Goal: Task Accomplishment & Management: Complete application form

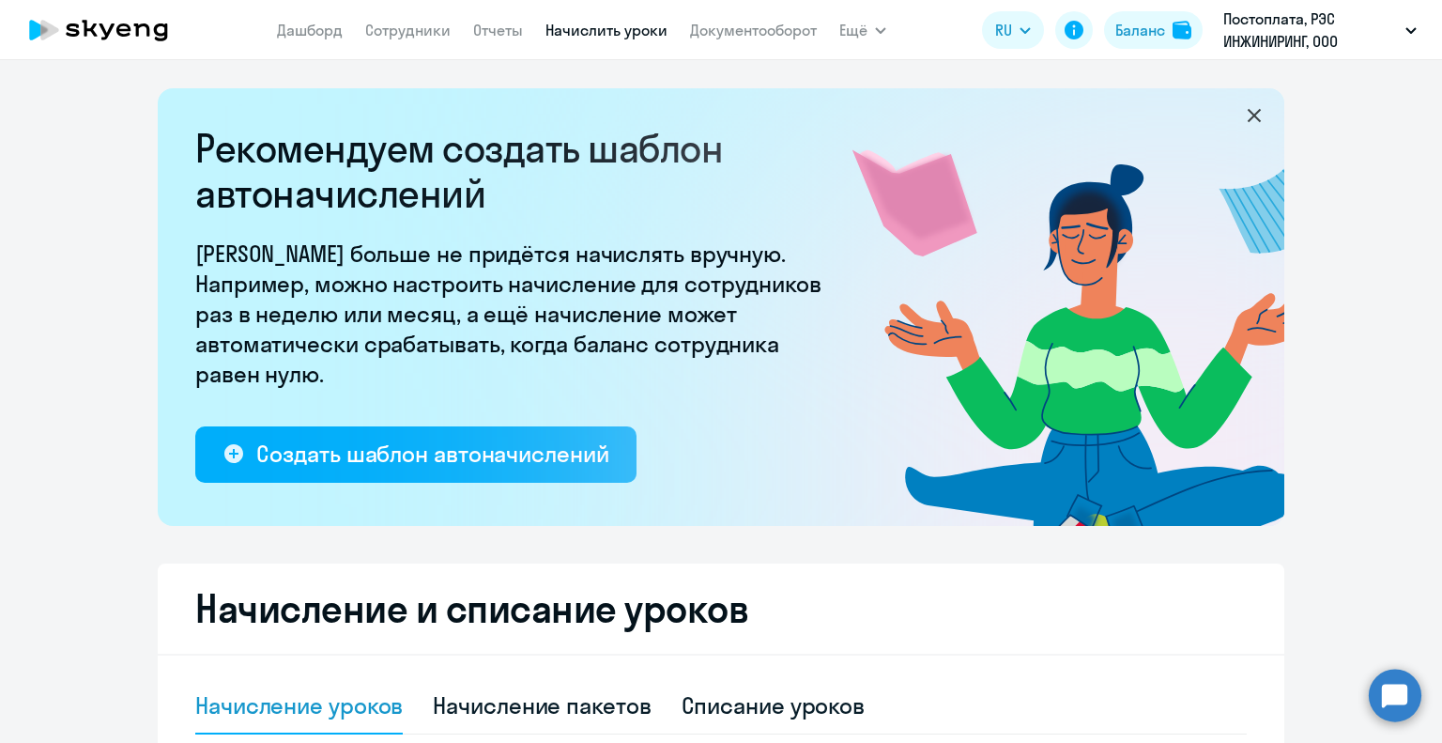
select select "10"
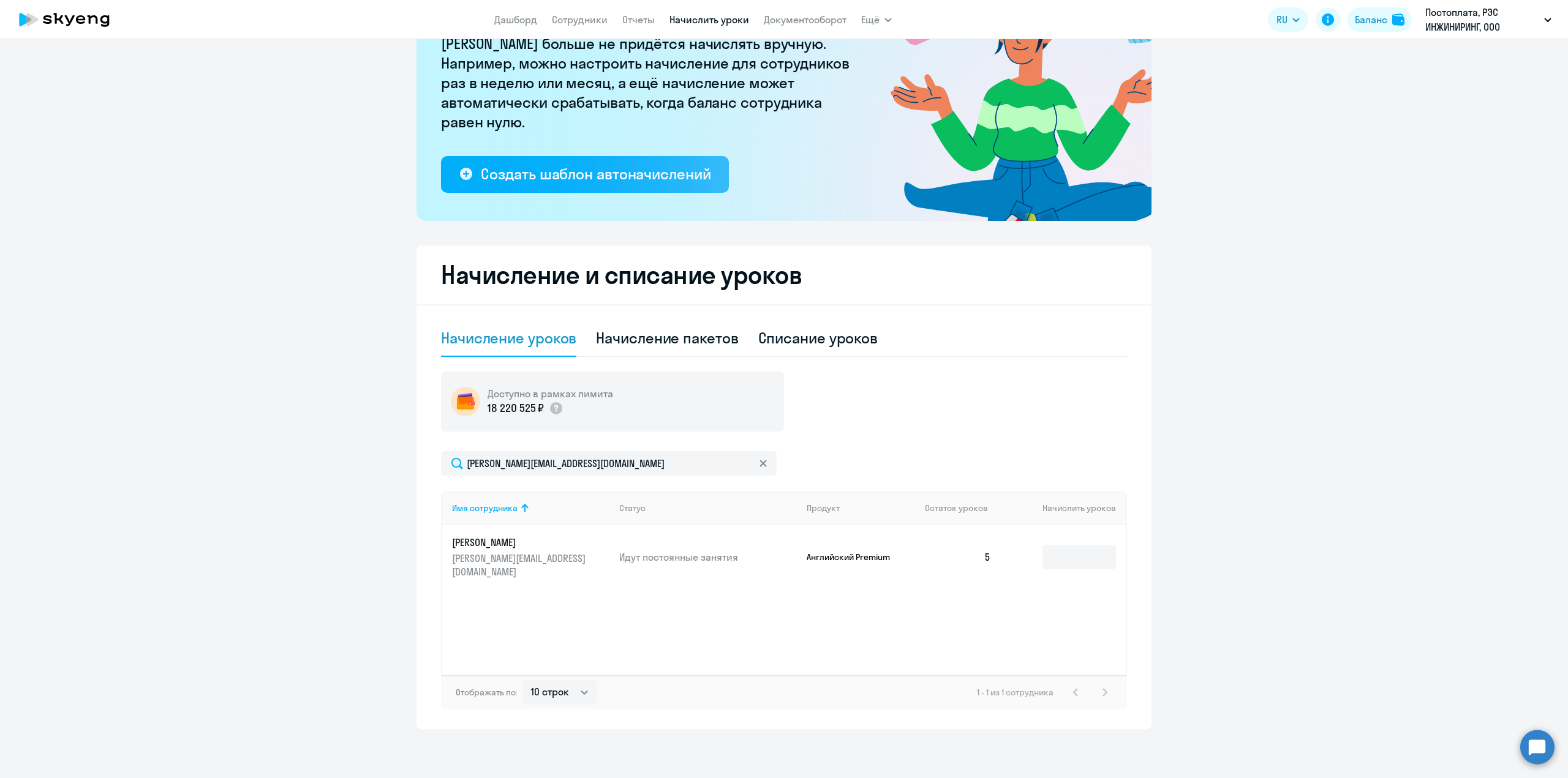
scroll to position [122, 0]
click at [940, 90] on li "КОМПЕНСАЦИЯ Постоплата, РЭС ИНЖИНИРИНГ, ООО" at bounding box center [1439, 87] width 238 height 31
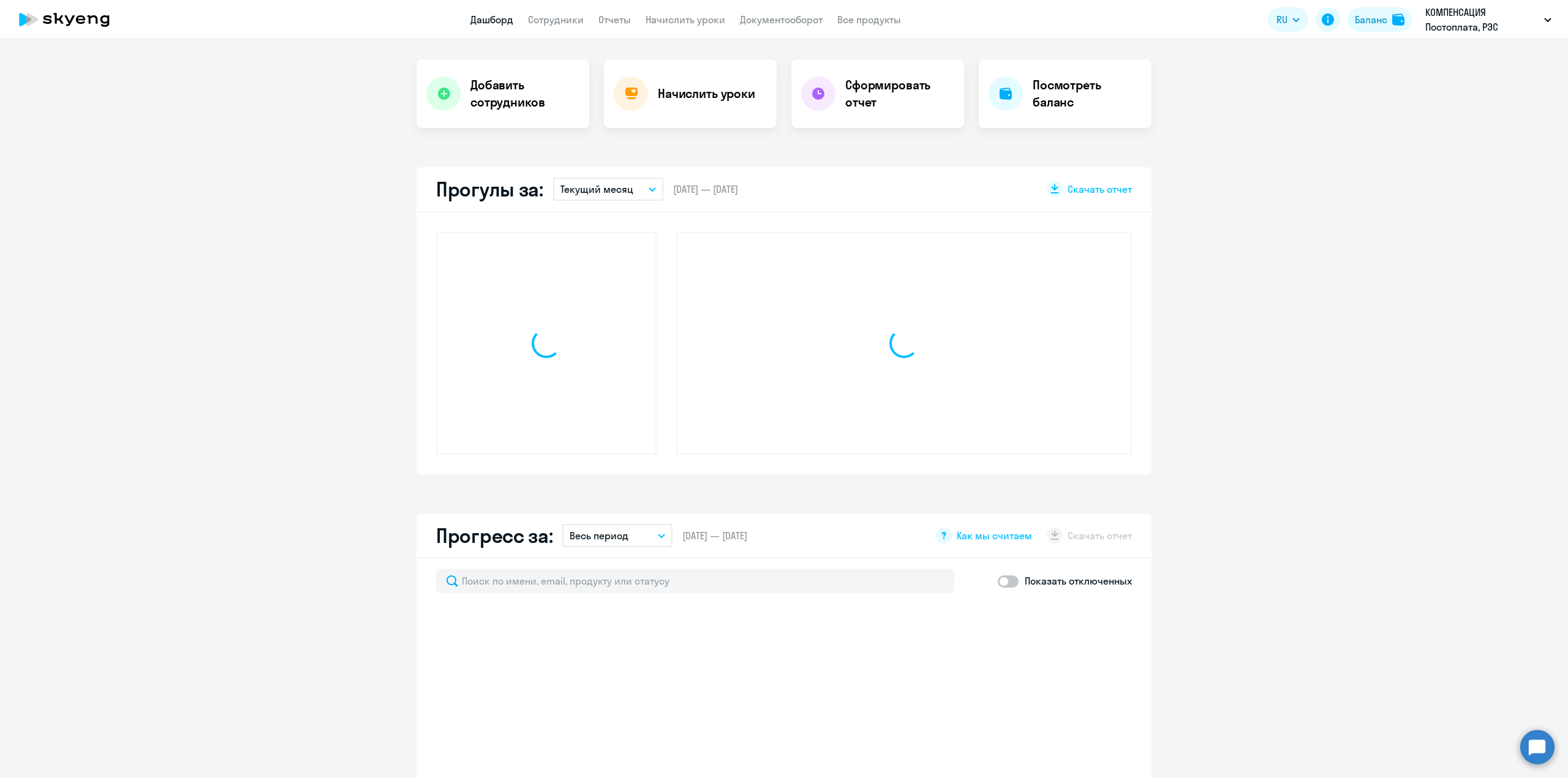
scroll to position [232, 0]
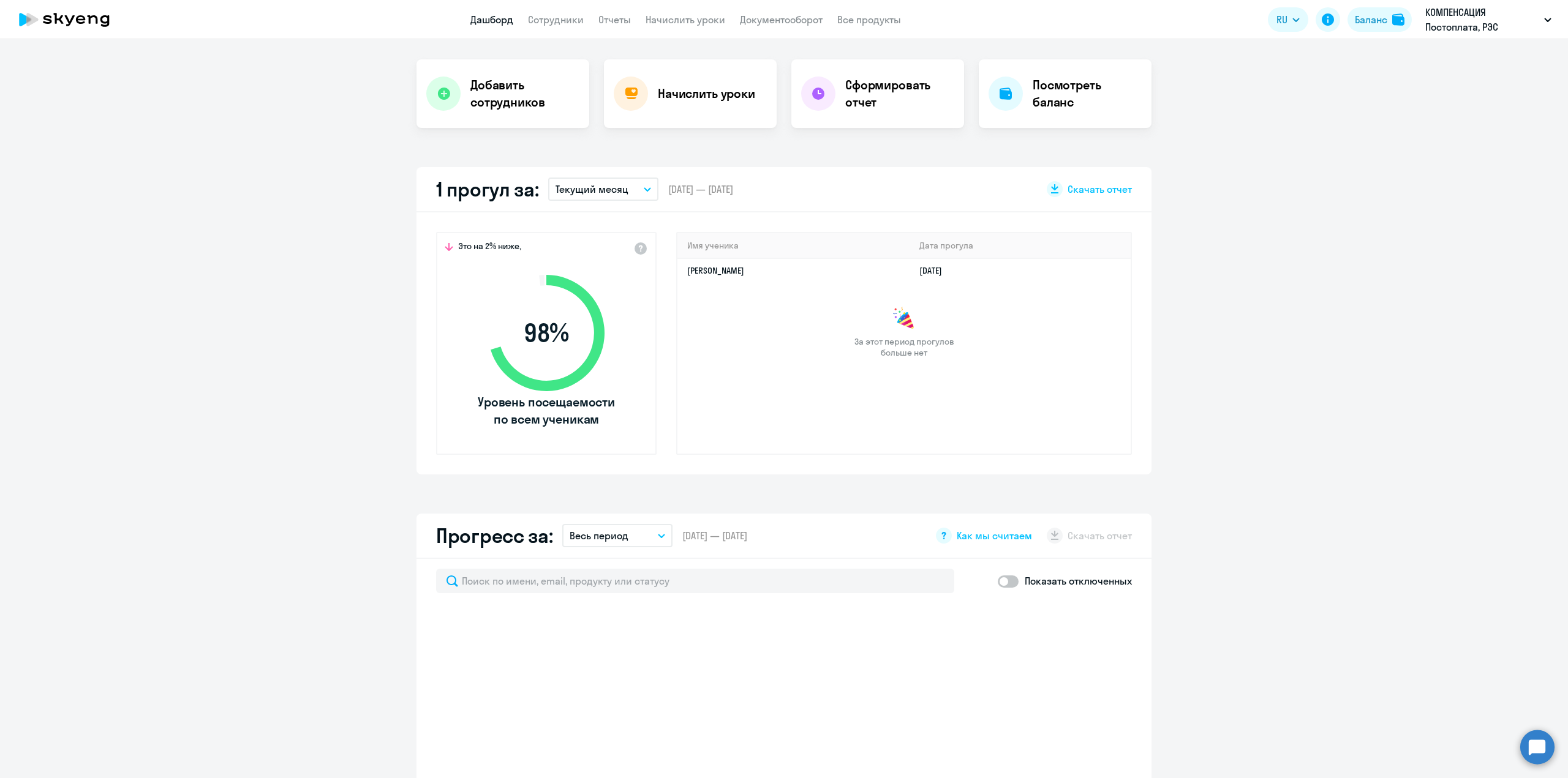
select select "30"
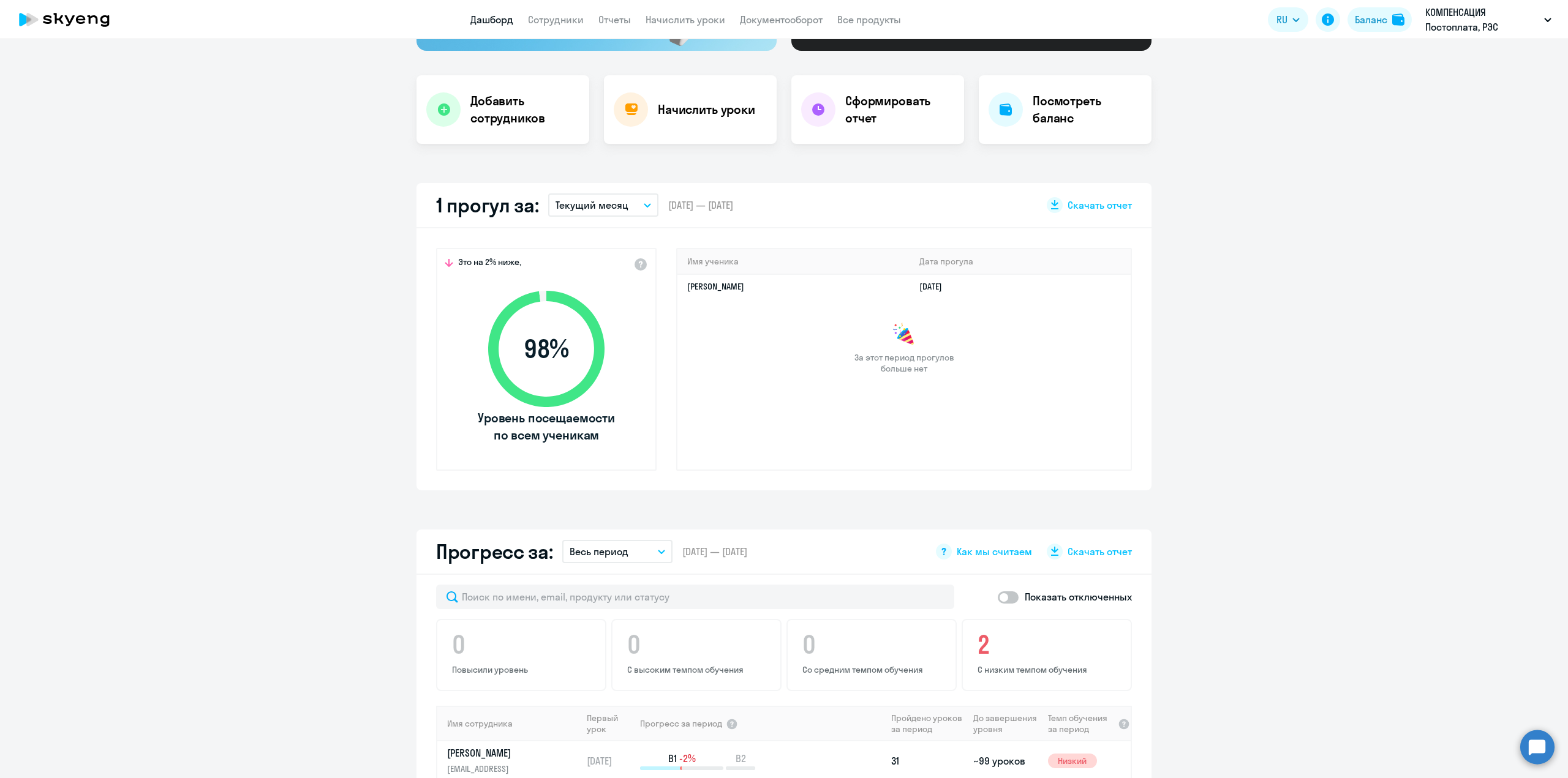
scroll to position [171, 0]
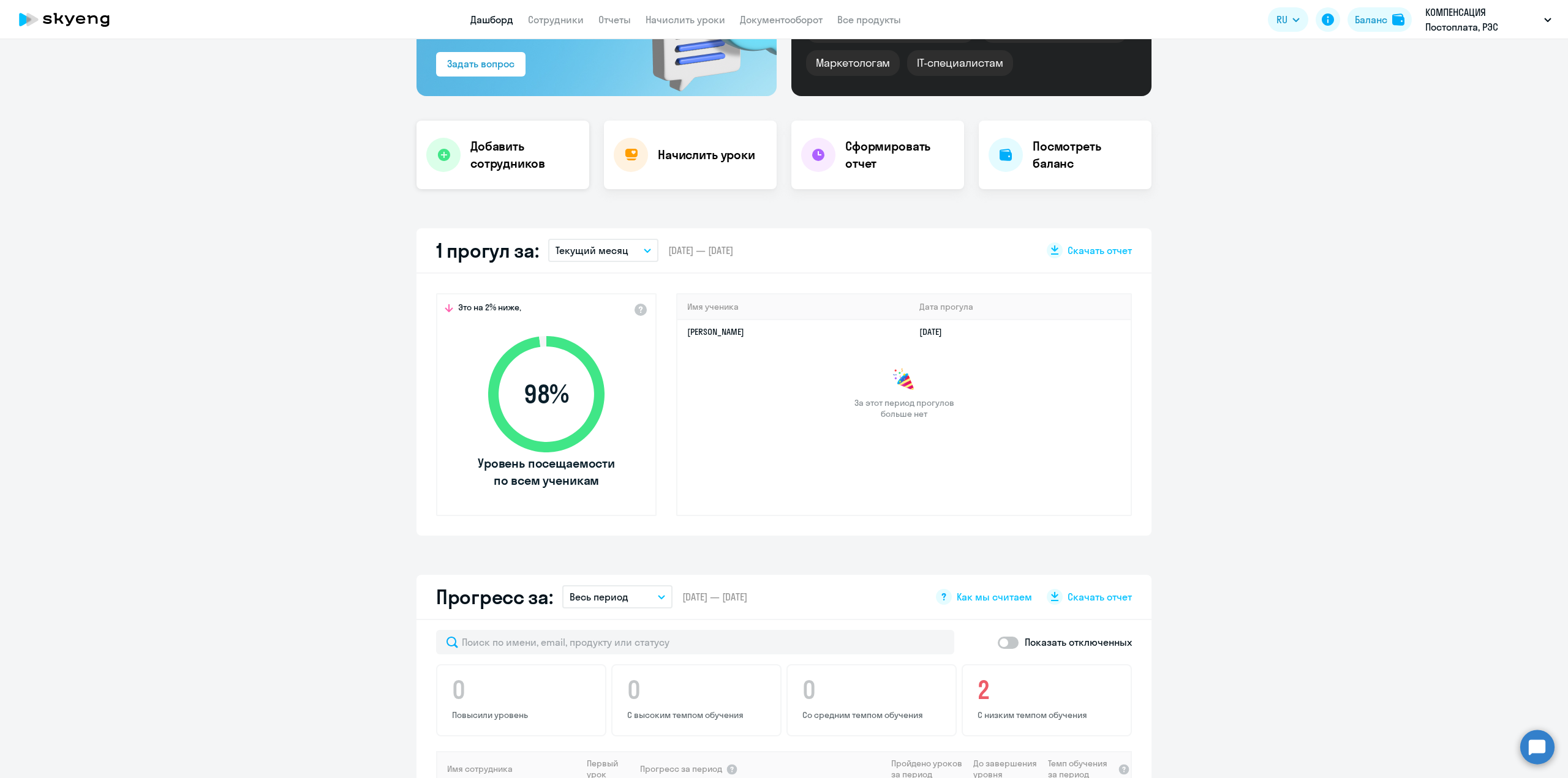
click at [504, 175] on div "Добавить сотрудников" at bounding box center [502, 155] width 173 height 68
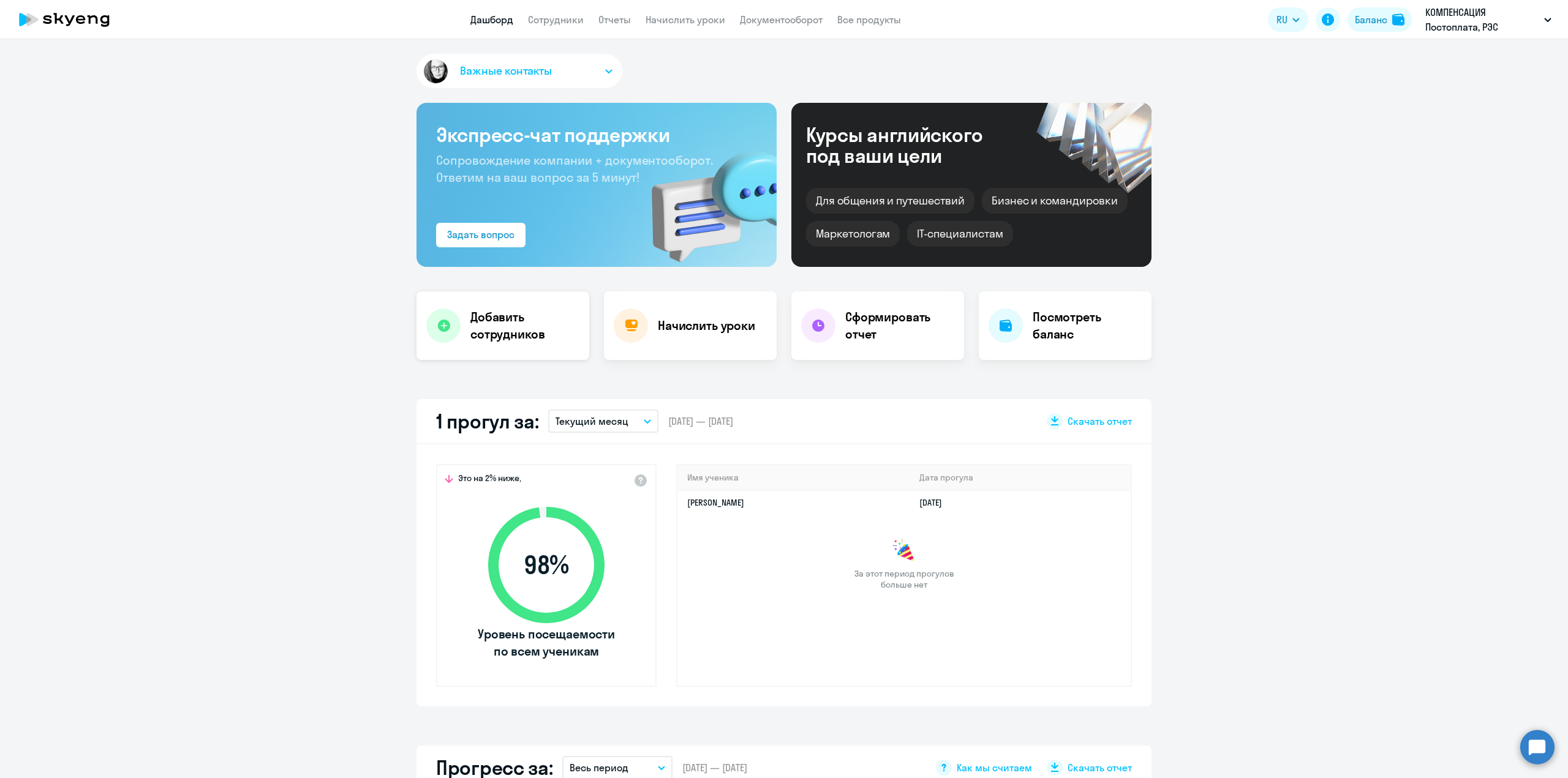
select select "english_adult_not_native_speaker"
select select "3"
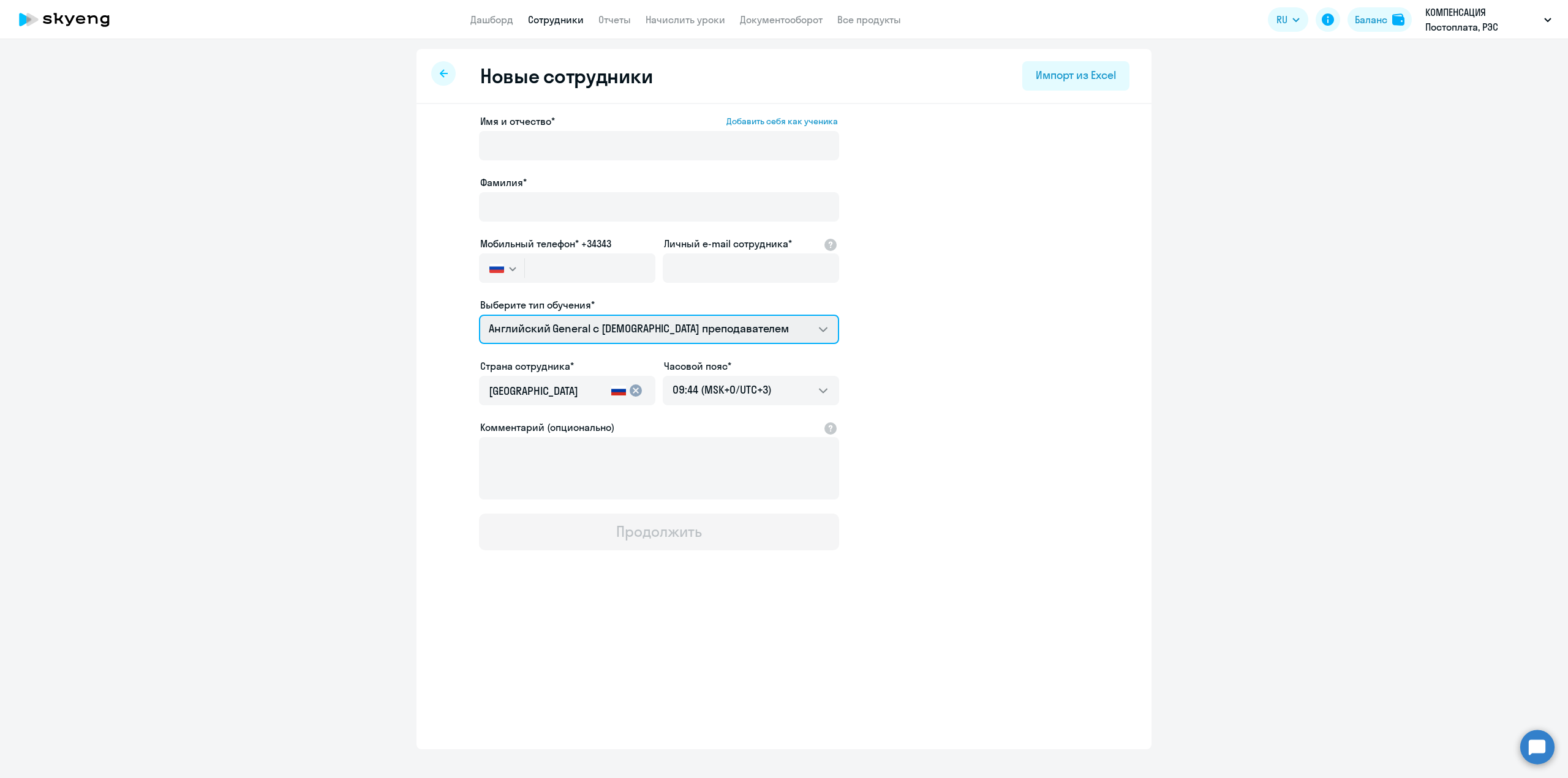
click at [822, 329] on select "Премиум английский с русскоговорящим преподавателем Английский General с [DEMOG…" at bounding box center [659, 329] width 360 height 29
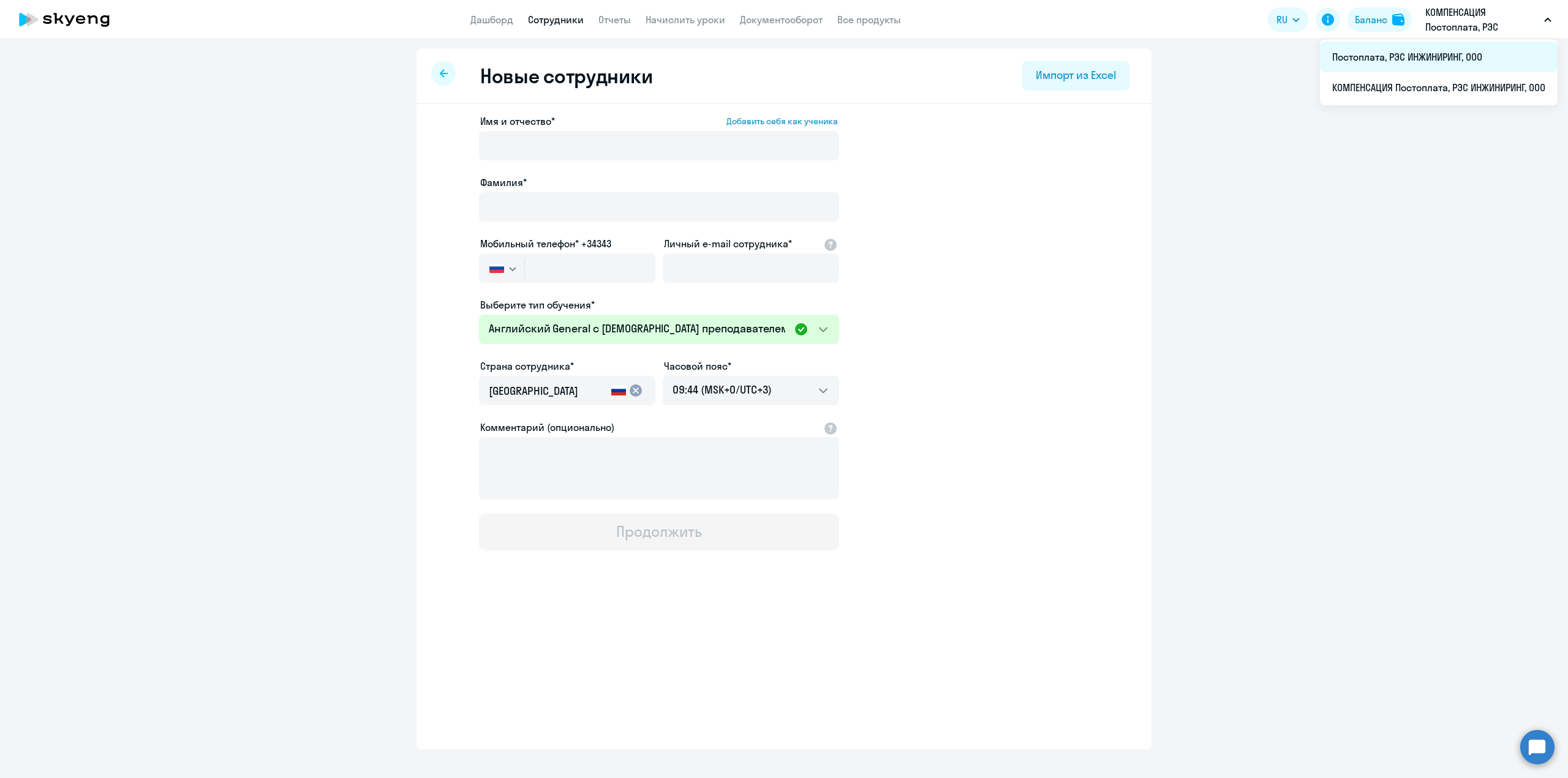
click at [940, 63] on li "Постоплата, РЭС ИНЖИНИРИНГ, ООО" at bounding box center [1439, 57] width 238 height 31
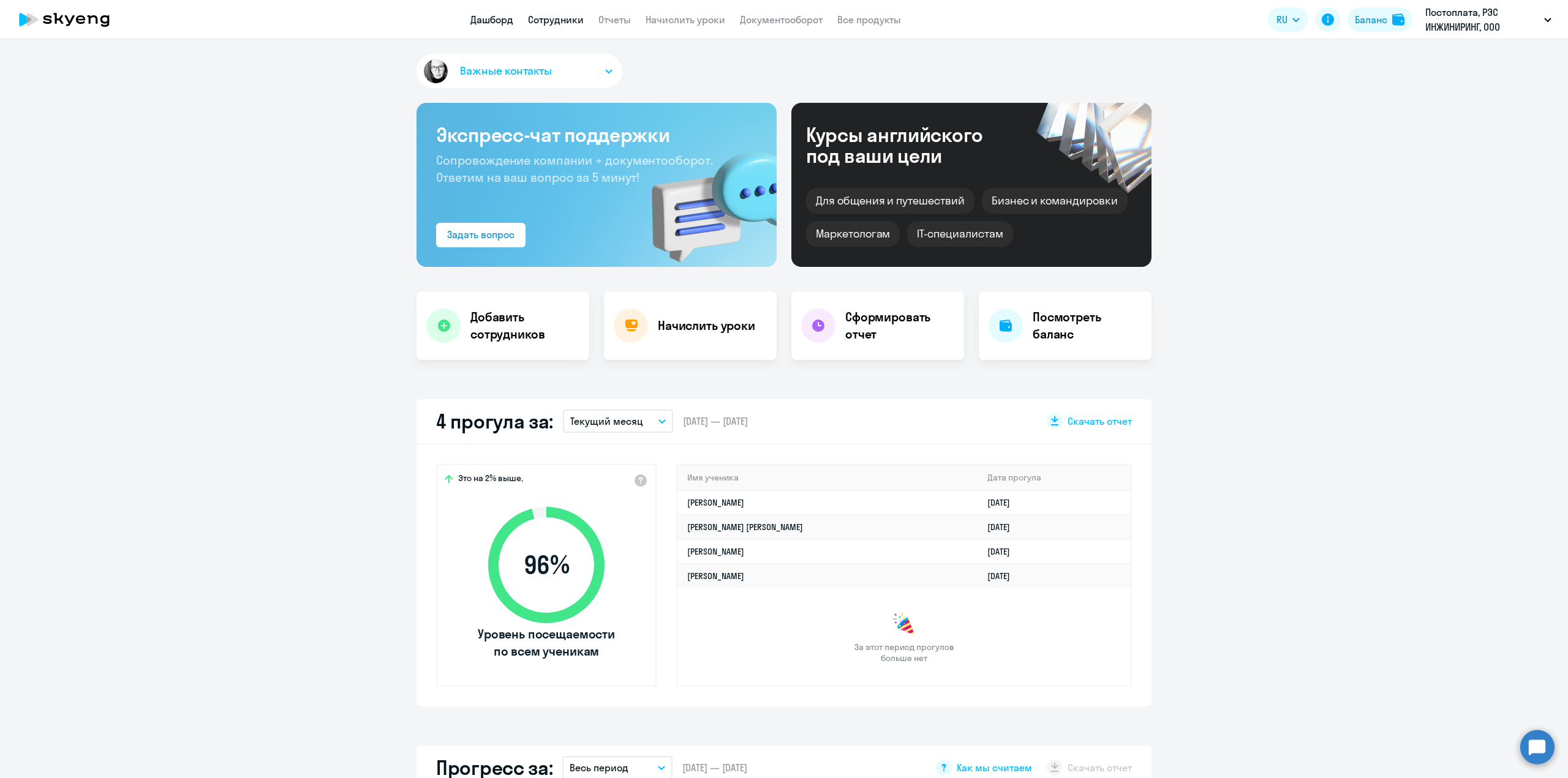
click at [559, 23] on link "Сотрудники" at bounding box center [555, 20] width 55 height 12
select select "30"
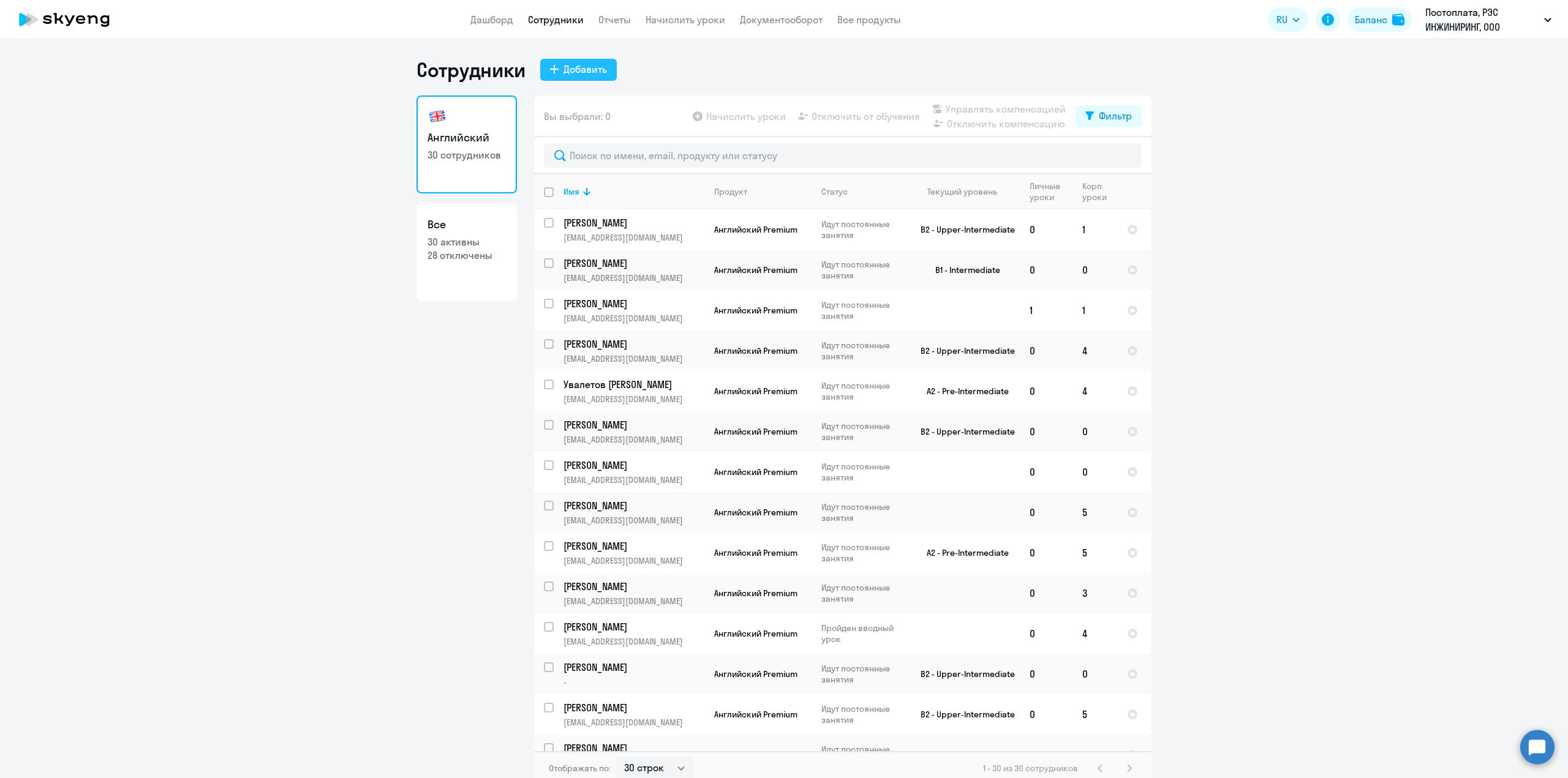
click at [582, 70] on div "Добавить" at bounding box center [585, 69] width 44 height 15
select select "english_adult_not_native_speaker_premium"
select select "3"
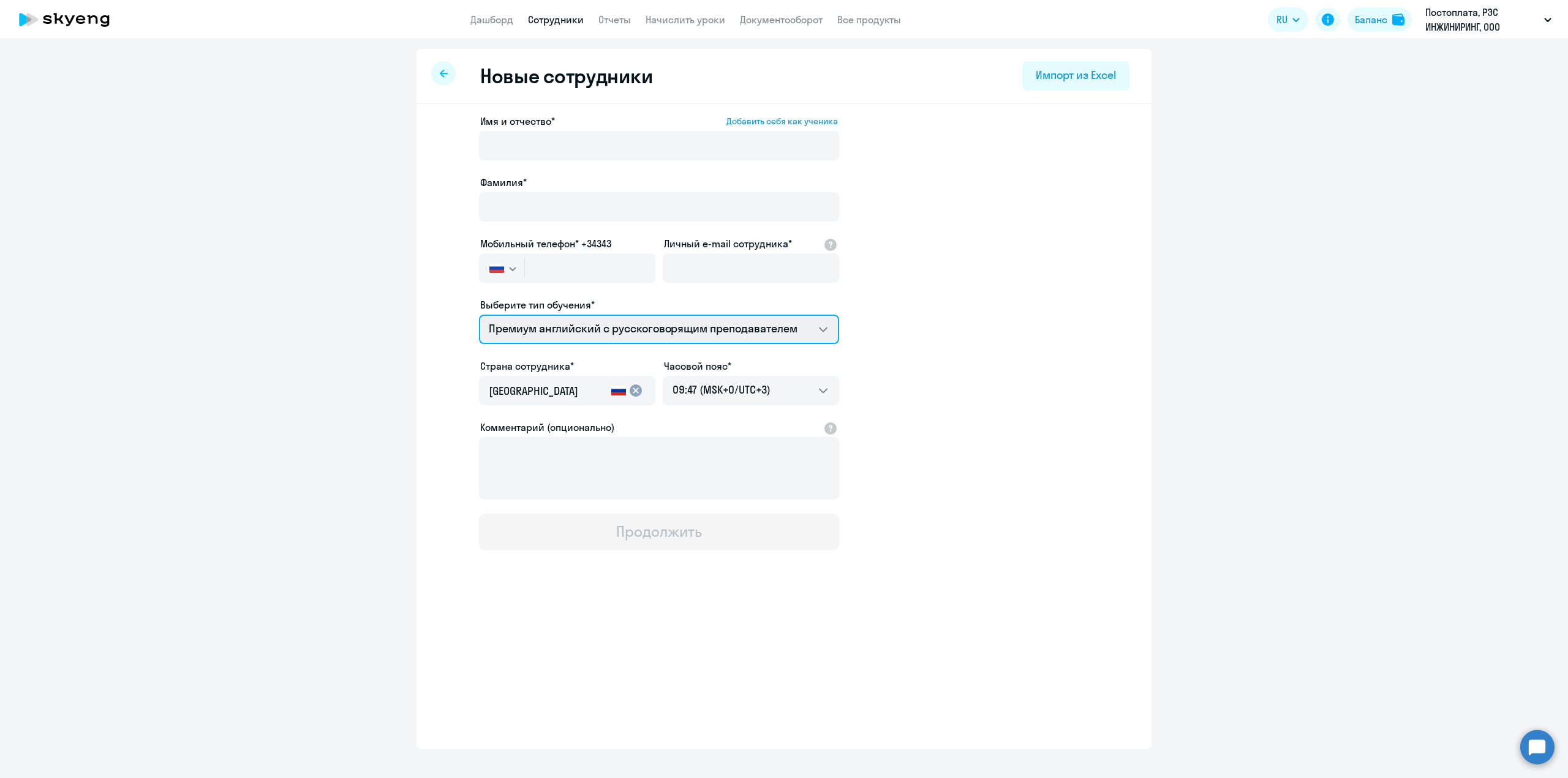
click at [628, 333] on select "Премиум английский с русскоговорящим преподавателем Премиум уроки по испанскому…" at bounding box center [659, 329] width 360 height 29
